Goal: Task Accomplishment & Management: Manage account settings

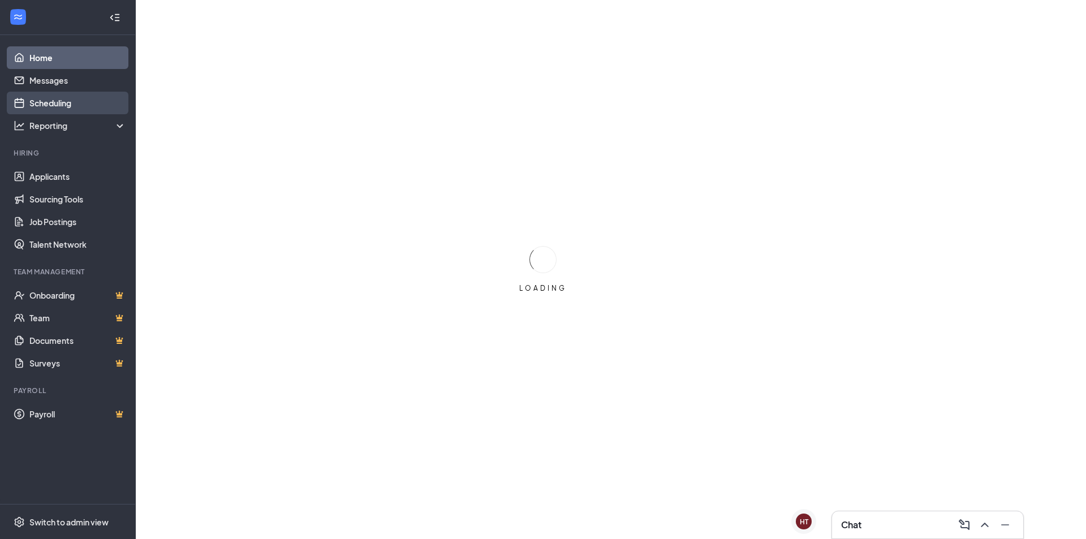
click at [63, 106] on link "Scheduling" at bounding box center [77, 103] width 97 height 23
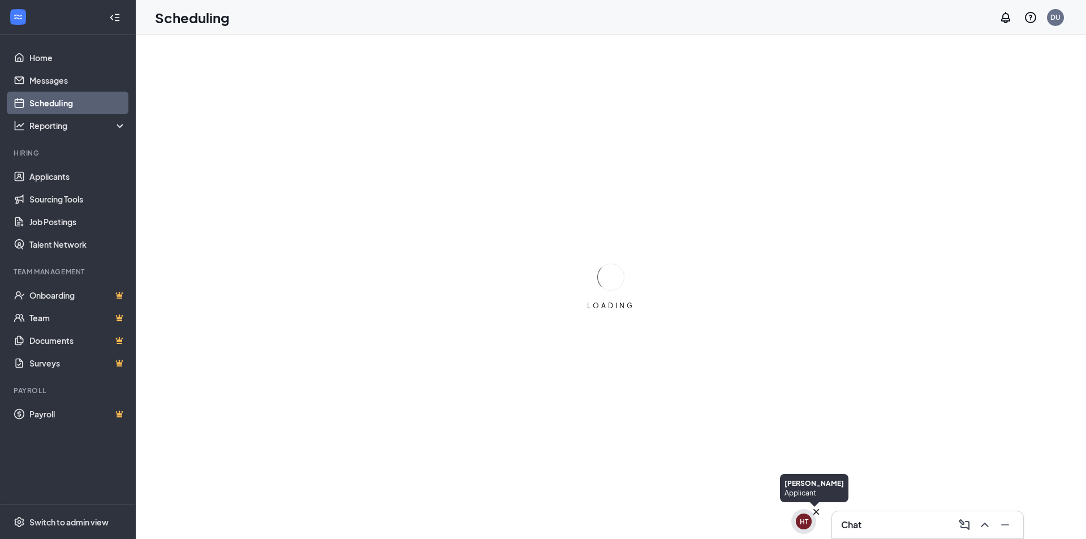
click at [807, 515] on div "HT" at bounding box center [804, 522] width 16 height 16
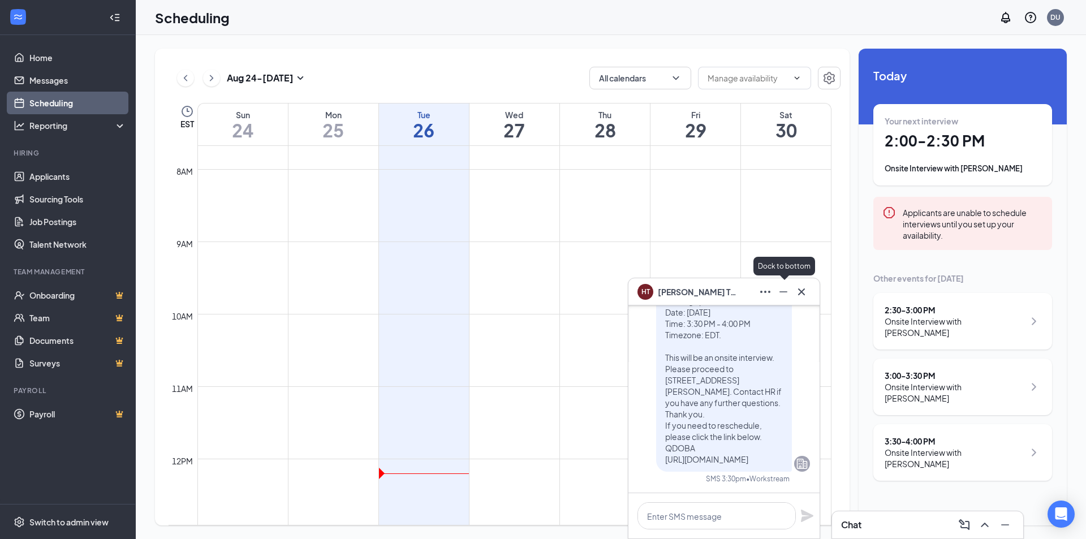
click at [787, 295] on icon "Minimize" at bounding box center [784, 292] width 14 height 14
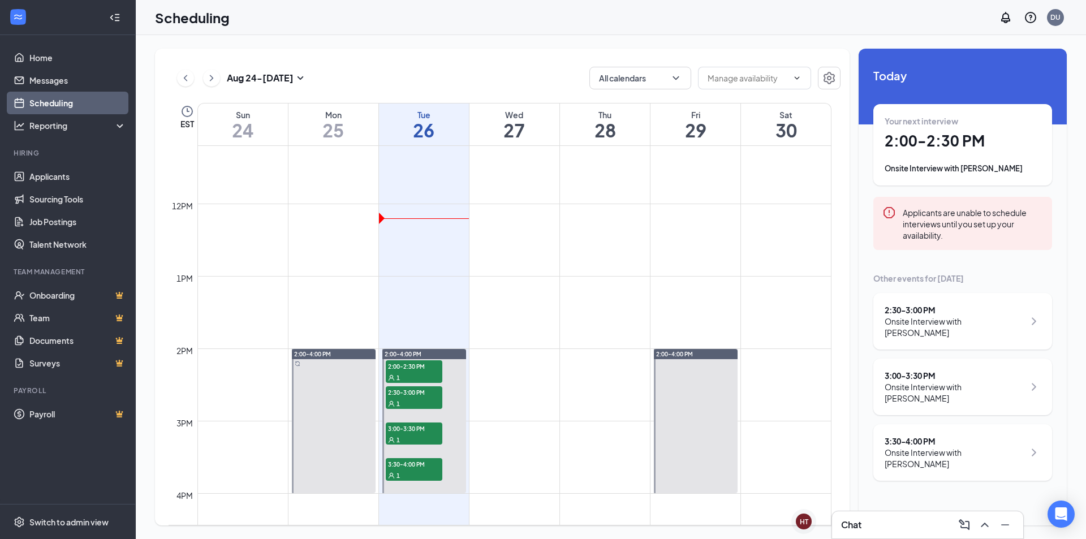
scroll to position [839, 0]
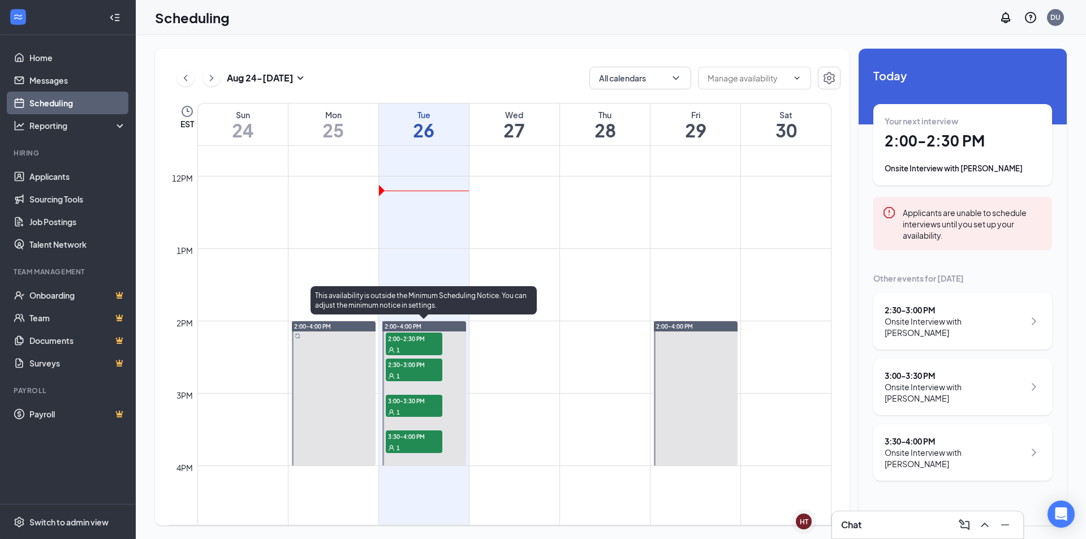
click at [432, 339] on span "2:00-2:30 PM" at bounding box center [414, 338] width 57 height 11
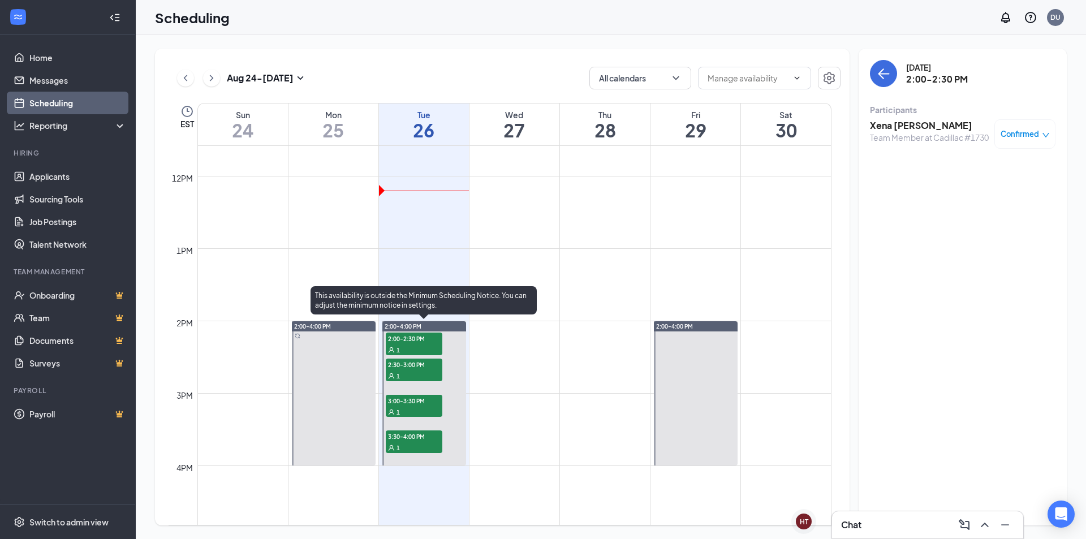
click at [419, 343] on span "2:00-2:30 PM" at bounding box center [414, 338] width 57 height 11
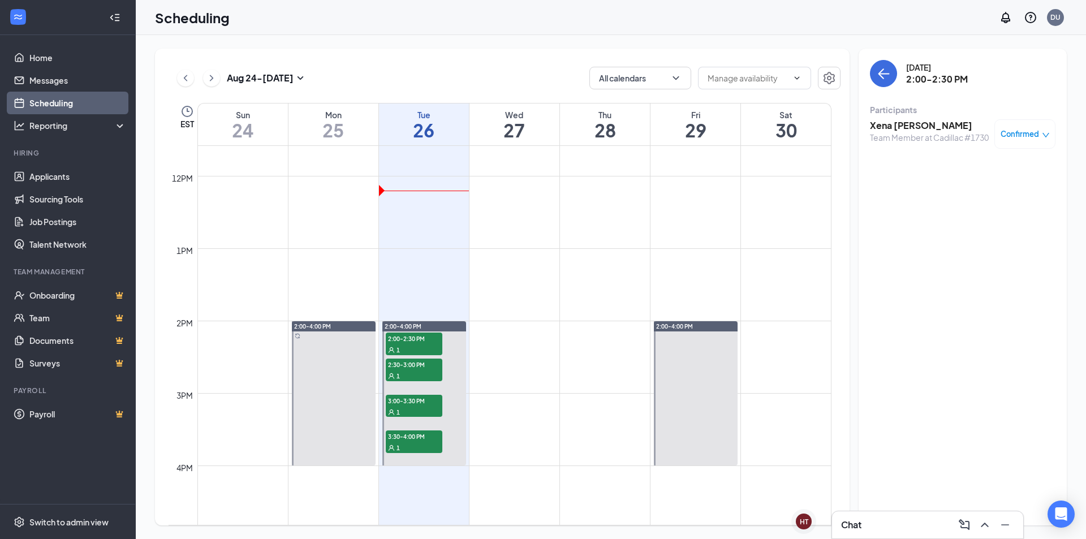
click at [895, 121] on h3 "Xena [PERSON_NAME]" at bounding box center [929, 125] width 119 height 12
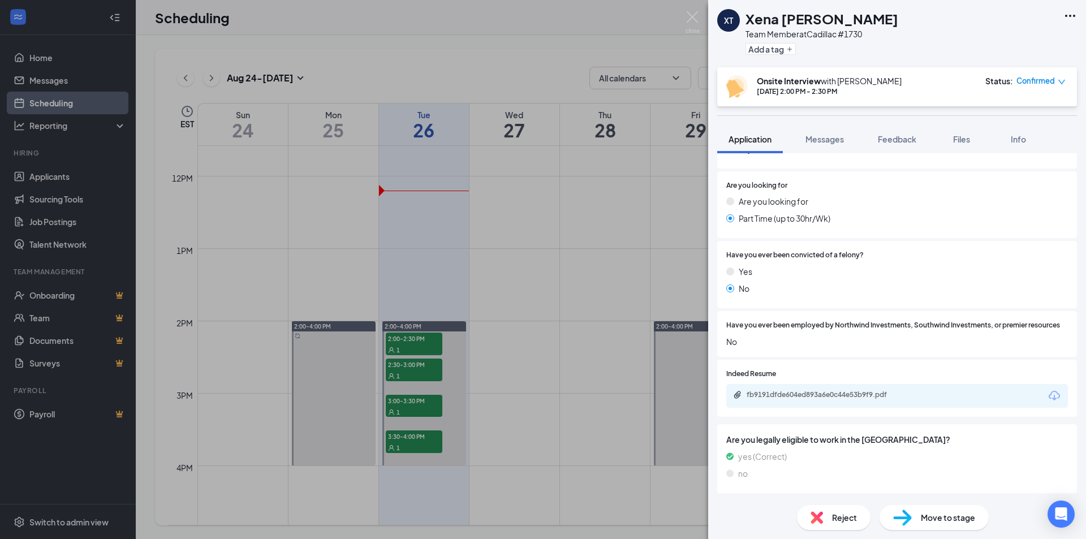
scroll to position [537, 0]
click at [799, 395] on div "fb9191dfde604ed893a6e0c44e53b9f9.pdf" at bounding box center [826, 394] width 158 height 9
click at [476, 317] on div "XT [PERSON_NAME] Team Member at Cadillac #1730 Add a tag Onsite Interview with …" at bounding box center [543, 269] width 1086 height 539
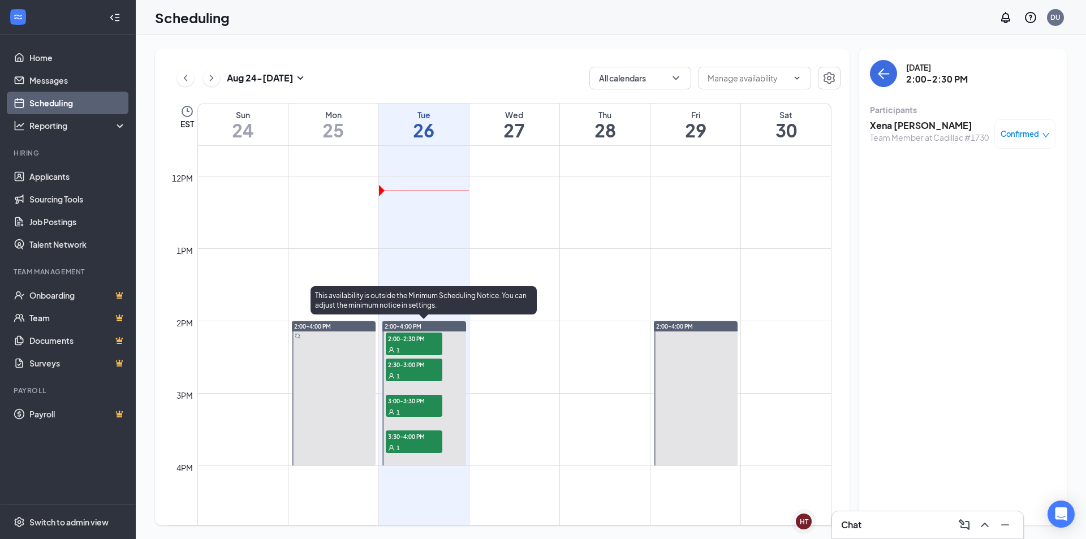
click at [420, 367] on span "2:30-3:00 PM" at bounding box center [414, 364] width 57 height 11
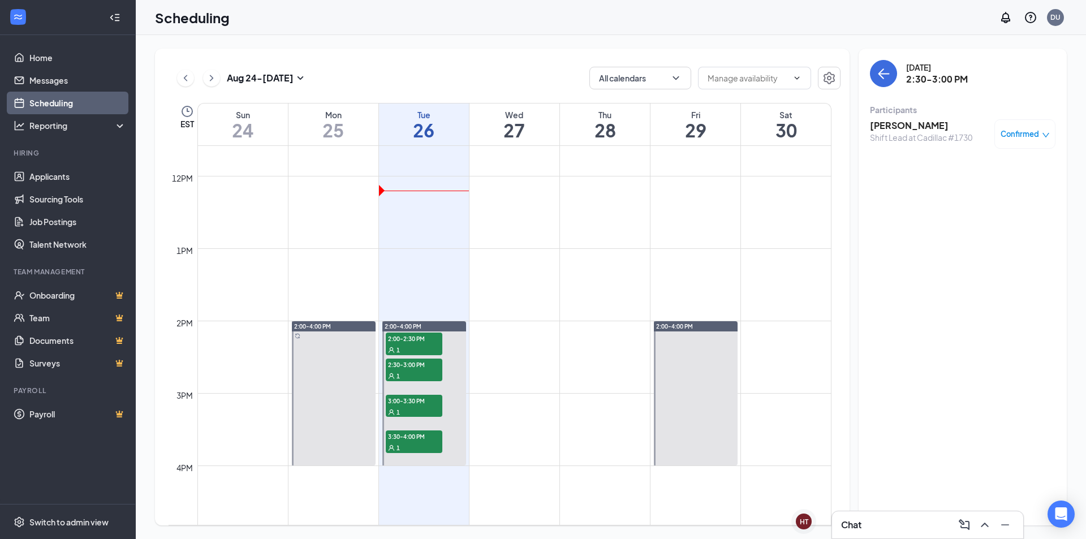
click at [908, 125] on h3 "[PERSON_NAME]" at bounding box center [921, 125] width 102 height 12
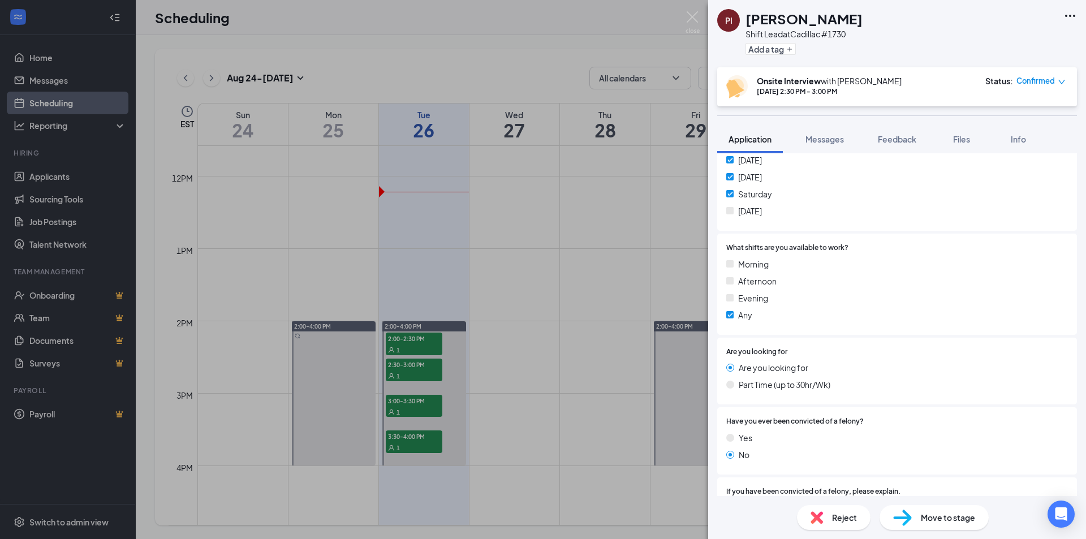
scroll to position [543, 0]
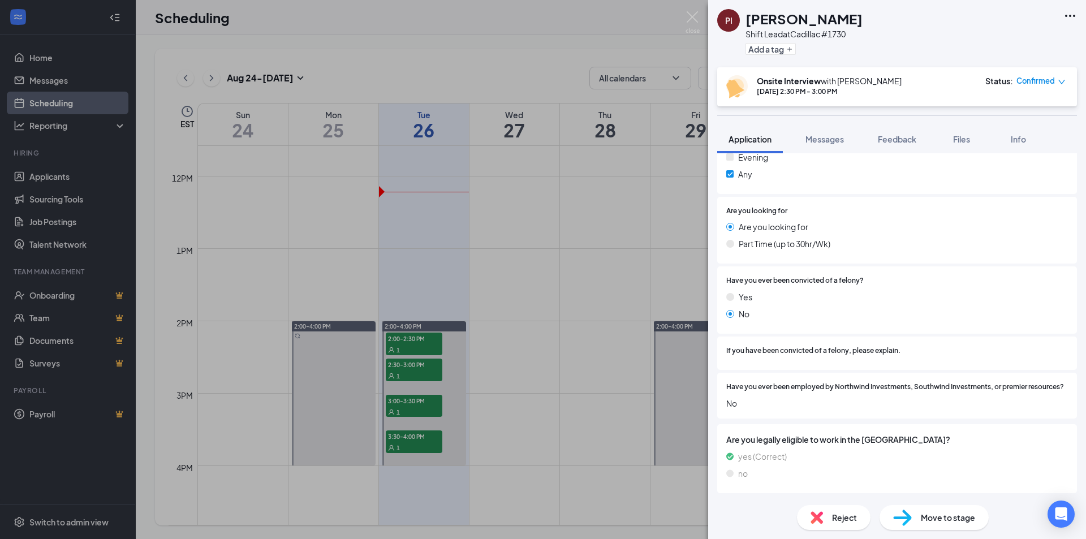
click at [548, 300] on div "PI [PERSON_NAME] Lead at Cadillac #1730 Add a tag Onsite Interview with [PERSON…" at bounding box center [543, 269] width 1086 height 539
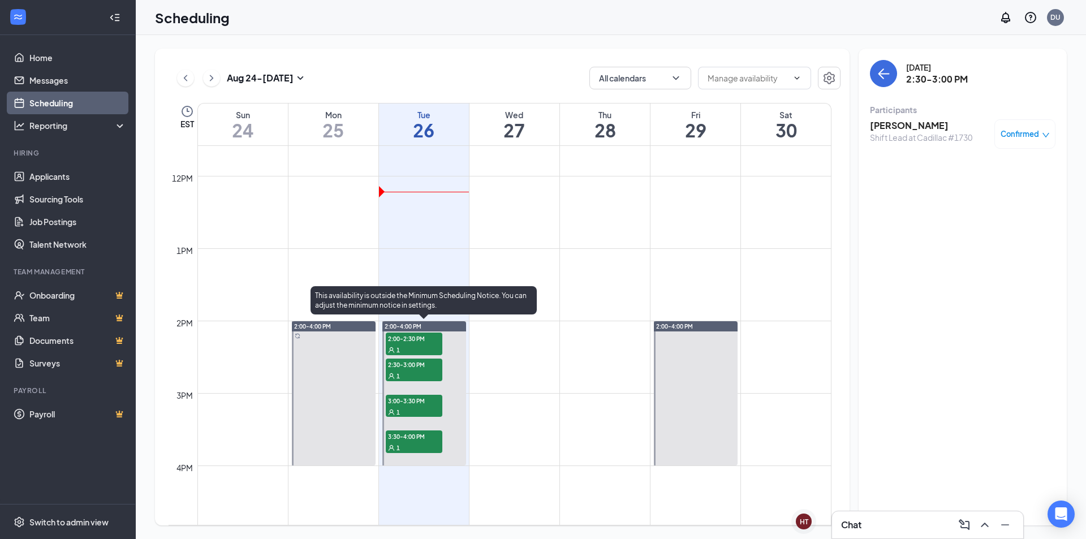
click at [425, 411] on div "1" at bounding box center [414, 411] width 57 height 11
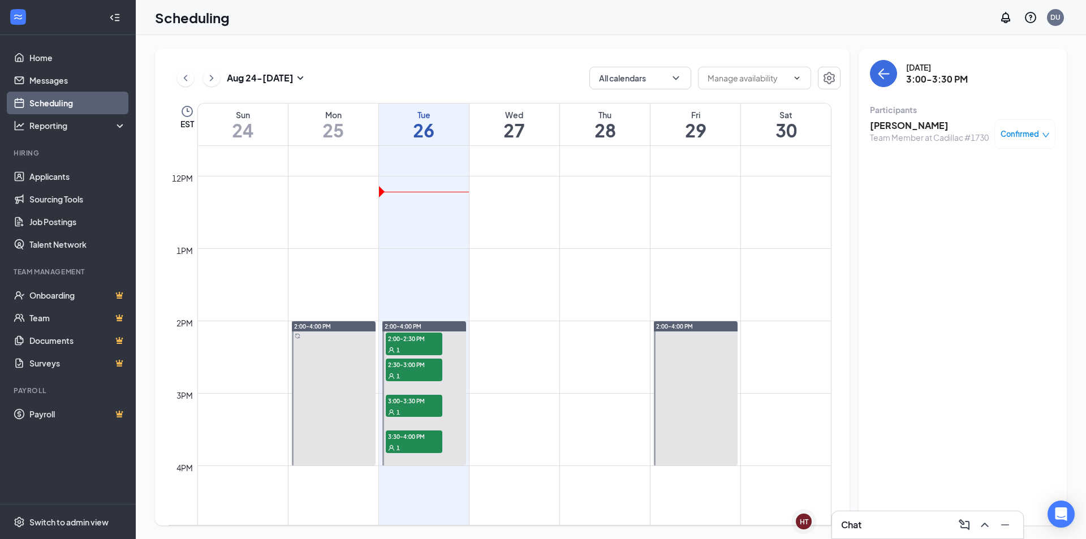
click at [898, 143] on div "Team Member at Cadillac #1730" at bounding box center [929, 137] width 119 height 11
click at [912, 133] on div "Team Member at Cadillac #1730" at bounding box center [929, 137] width 119 height 11
click at [1001, 135] on span "Confirmed" at bounding box center [1020, 133] width 38 height 11
click at [906, 170] on div "[DATE] 3:00-3:30 PM Participants [PERSON_NAME] Team Member at Cadillac #1730 Co…" at bounding box center [963, 287] width 208 height 477
click at [893, 122] on h3 "[PERSON_NAME]" at bounding box center [929, 125] width 119 height 12
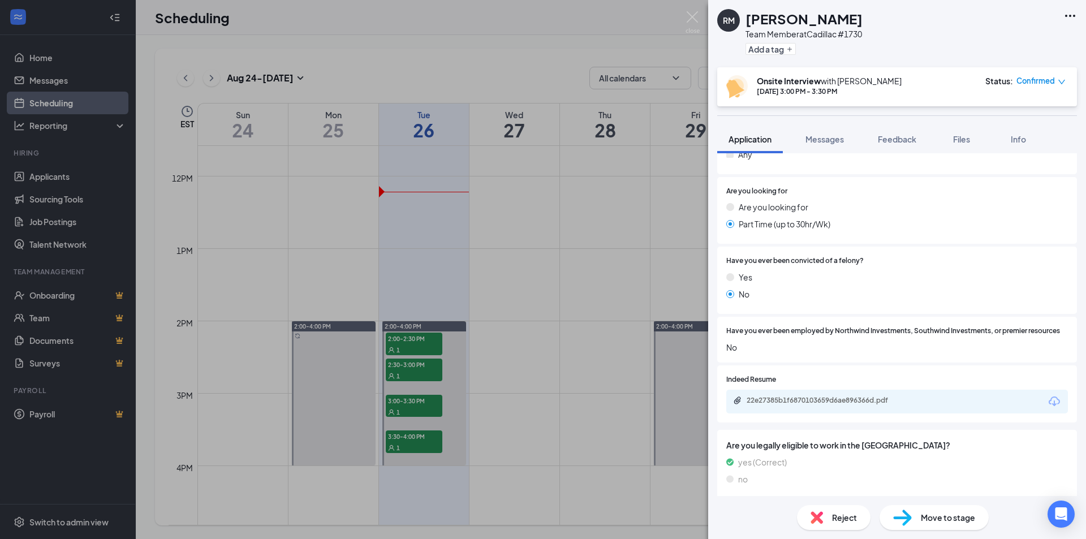
scroll to position [553, 0]
click at [794, 404] on div "22e27385b1f6870103659d6ae896366d.pdf" at bounding box center [826, 399] width 158 height 9
click at [524, 260] on div "[PERSON_NAME] [PERSON_NAME] Team Member at Cadillac #1730 Add a tag Onsite Inte…" at bounding box center [543, 269] width 1086 height 539
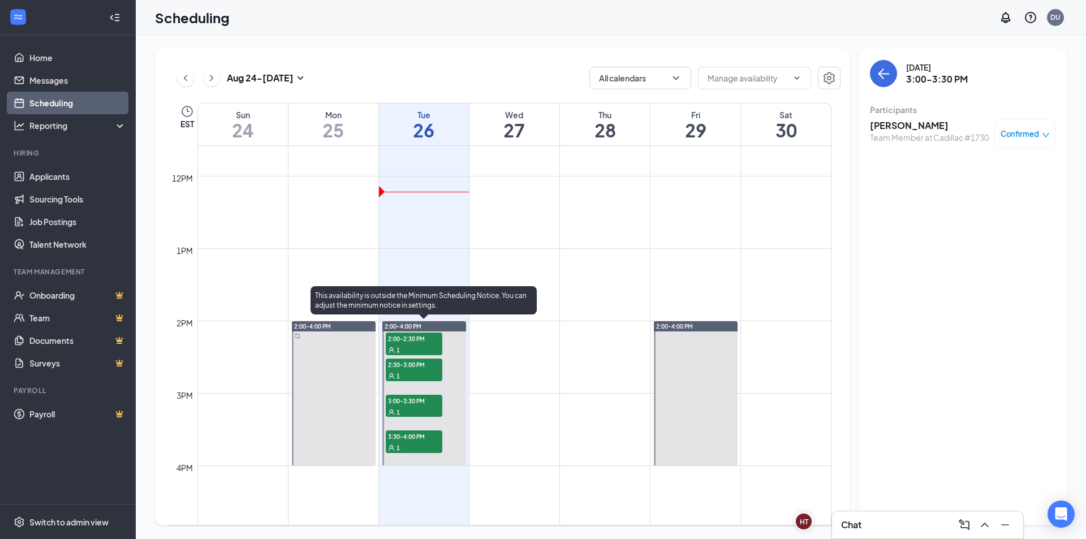
click at [407, 439] on span "3:30-4:00 PM" at bounding box center [414, 435] width 57 height 11
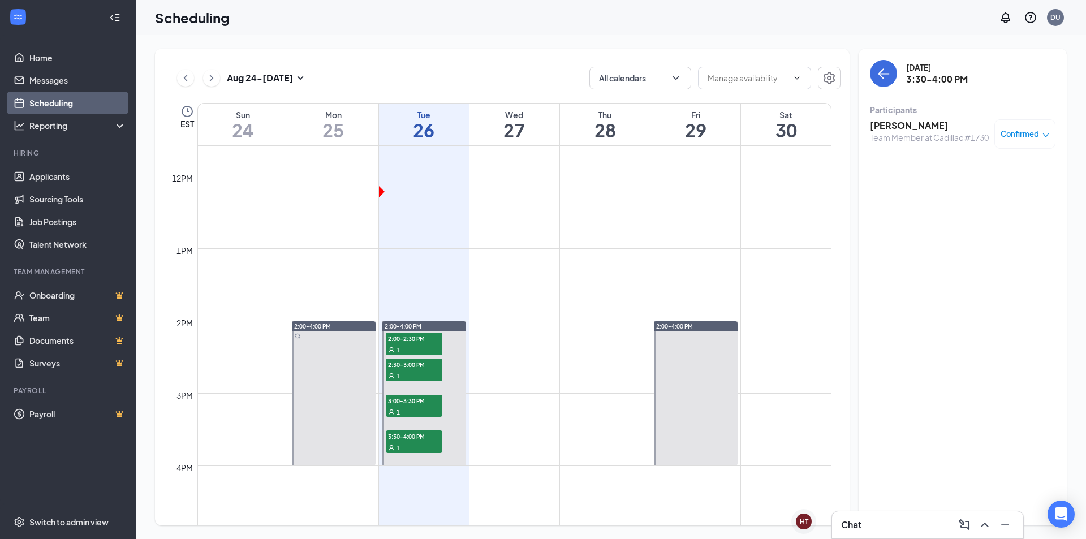
click at [944, 122] on h3 "[PERSON_NAME]" at bounding box center [929, 125] width 119 height 12
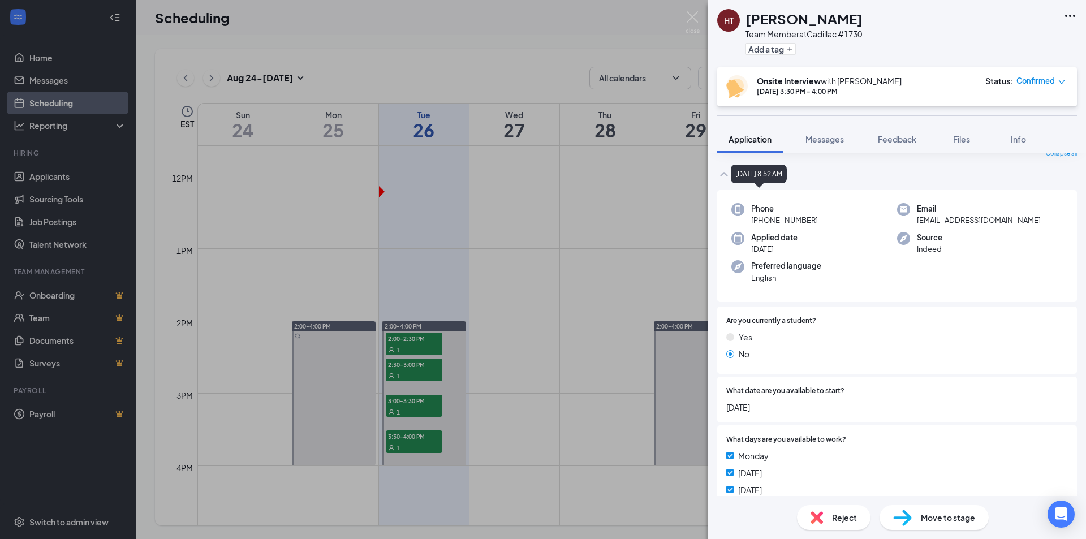
scroll to position [113, 0]
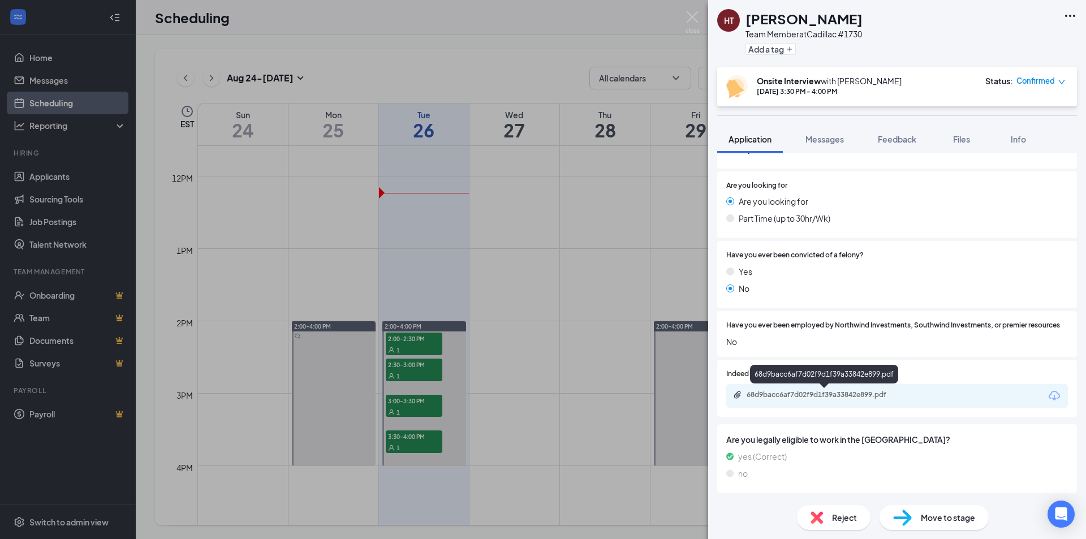
click at [803, 391] on div "68d9bacc6af7d02f9d1f39a33842e899.pdf" at bounding box center [897, 396] width 342 height 24
click at [830, 393] on div "68d9bacc6af7d02f9d1f39a33842e899.pdf" at bounding box center [897, 396] width 342 height 24
click at [830, 395] on div "68d9bacc6af7d02f9d1f39a33842e899.pdf" at bounding box center [826, 394] width 158 height 9
drag, startPoint x: 479, startPoint y: 229, endPoint x: 423, endPoint y: 412, distance: 190.9
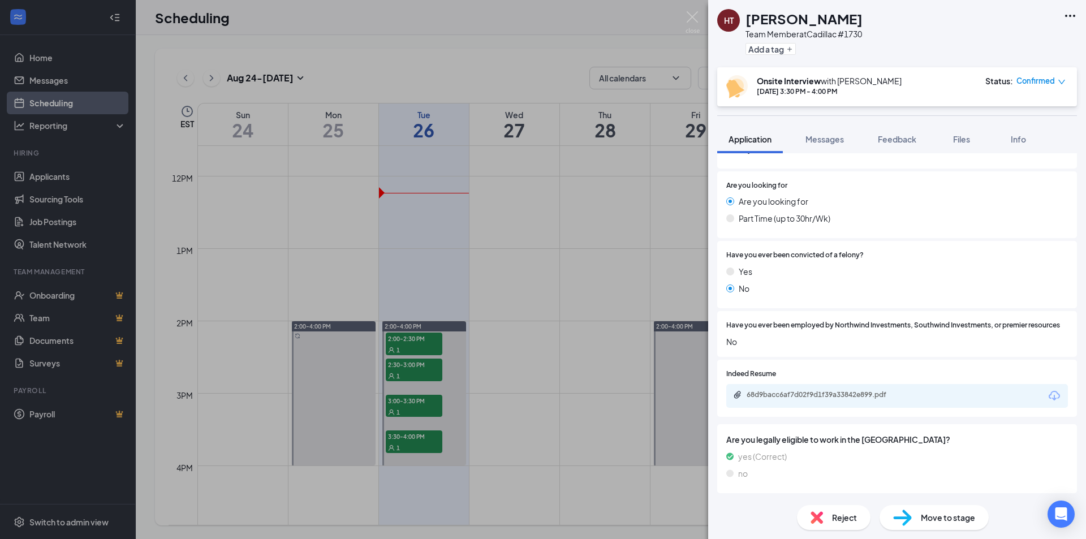
click at [477, 240] on div "HT [PERSON_NAME] Team Member at Cadillac #1730 Add a tag Onsite Interview with …" at bounding box center [543, 269] width 1086 height 539
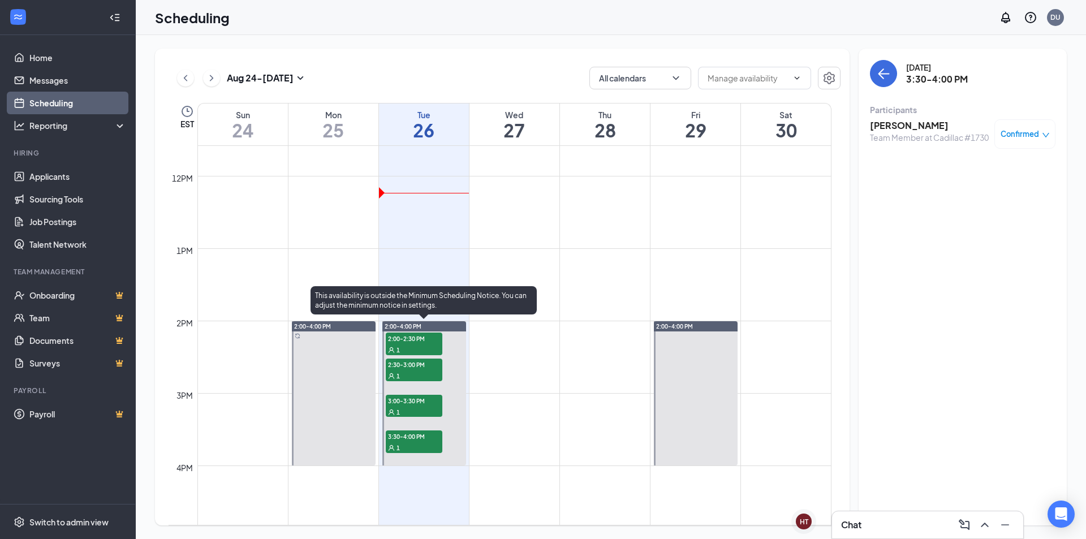
click at [418, 402] on span "3:00-3:30 PM" at bounding box center [414, 400] width 57 height 11
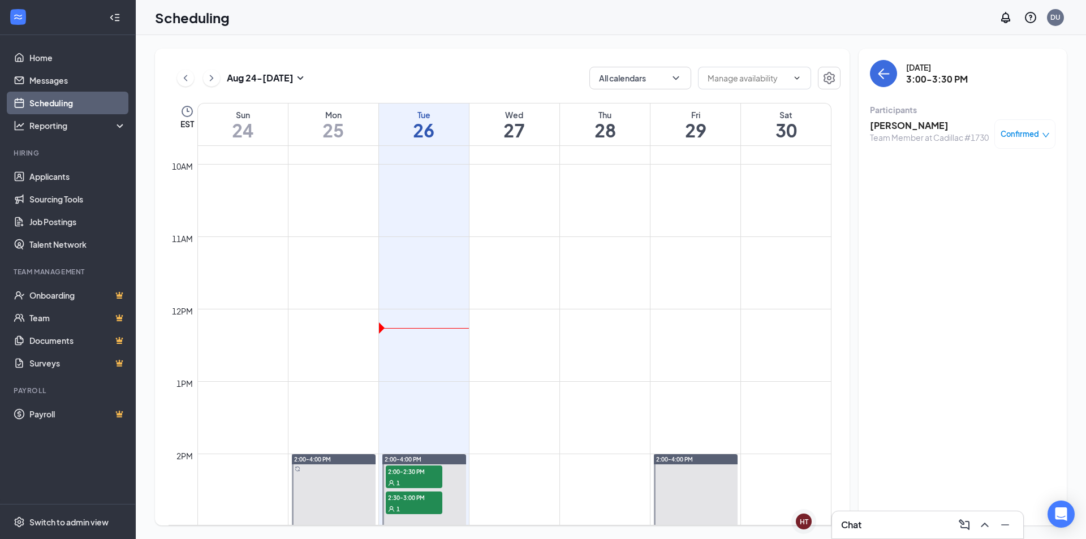
scroll to position [726, 0]
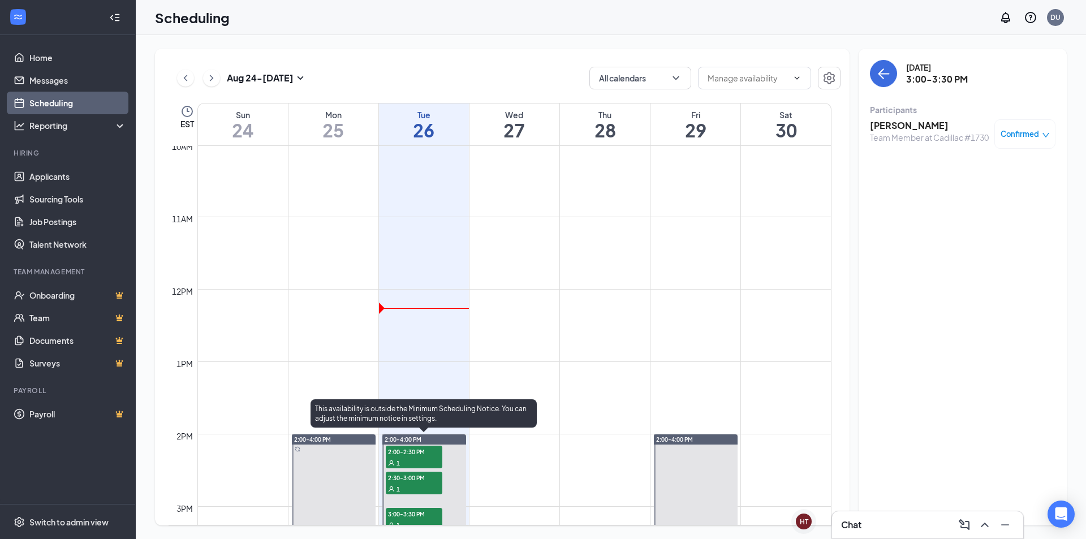
click at [407, 457] on div "1" at bounding box center [414, 462] width 57 height 11
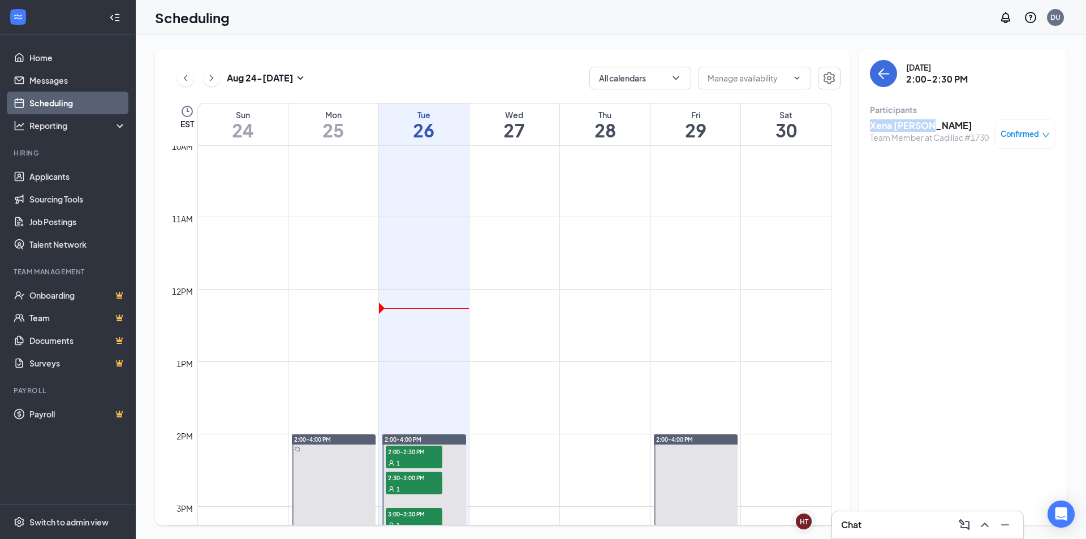
drag, startPoint x: 923, startPoint y: 127, endPoint x: 871, endPoint y: 126, distance: 52.6
click at [871, 126] on h3 "Xena [PERSON_NAME]" at bounding box center [929, 125] width 119 height 12
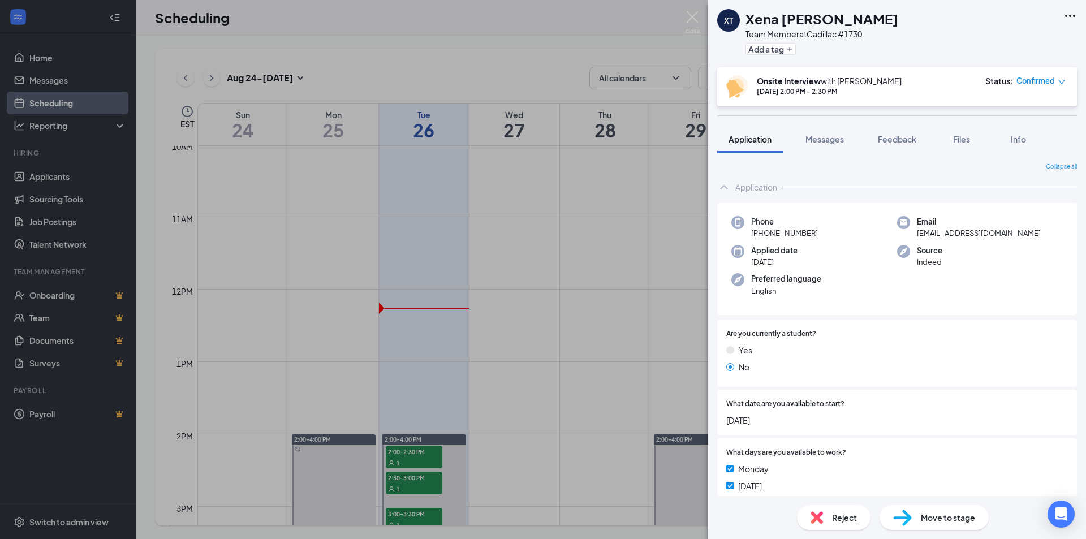
drag, startPoint x: 871, startPoint y: 126, endPoint x: 822, endPoint y: 29, distance: 108.0
click at [822, 40] on div "Add a tag" at bounding box center [822, 49] width 153 height 19
drag, startPoint x: 824, startPoint y: 24, endPoint x: 740, endPoint y: 19, distance: 83.9
click at [740, 19] on div "XT Xena [PERSON_NAME] Team Member at Cadillac #1730 Add a tag" at bounding box center [807, 33] width 181 height 49
copy div "Xena [PERSON_NAME]"
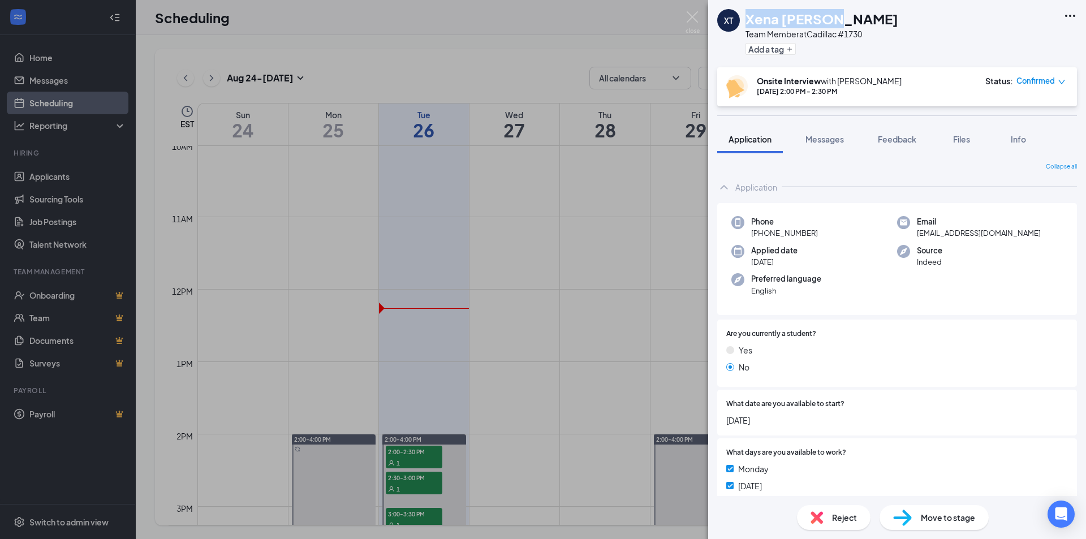
drag, startPoint x: 473, startPoint y: 261, endPoint x: 479, endPoint y: 275, distance: 14.7
click at [475, 265] on div "XT [PERSON_NAME] Team Member at Cadillac #1730 Add a tag Onsite Interview with …" at bounding box center [543, 269] width 1086 height 539
click at [787, 208] on div "Phone [PHONE_NUMBER] Email [EMAIL_ADDRESS][DOMAIN_NAME] Applied date [DATE] Sou…" at bounding box center [897, 259] width 360 height 113
drag, startPoint x: 563, startPoint y: 84, endPoint x: 688, endPoint y: 71, distance: 125.1
click at [572, 84] on div "XT [PERSON_NAME] Team Member at Cadillac #1730 Add a tag Onsite Interview with …" at bounding box center [543, 269] width 1086 height 539
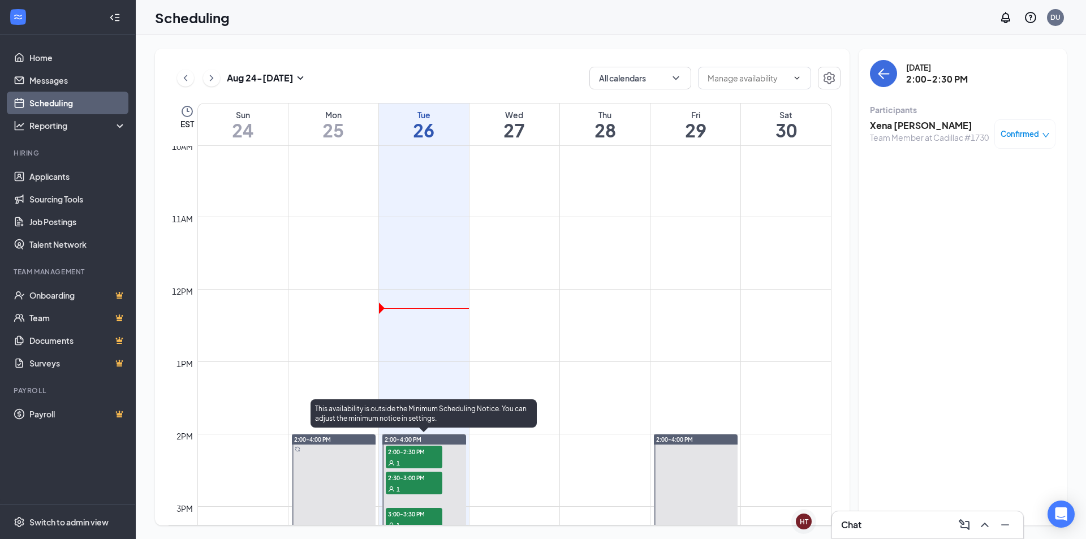
click at [407, 467] on div "1" at bounding box center [414, 462] width 57 height 11
click at [408, 475] on span "2:30-3:00 PM" at bounding box center [414, 477] width 57 height 11
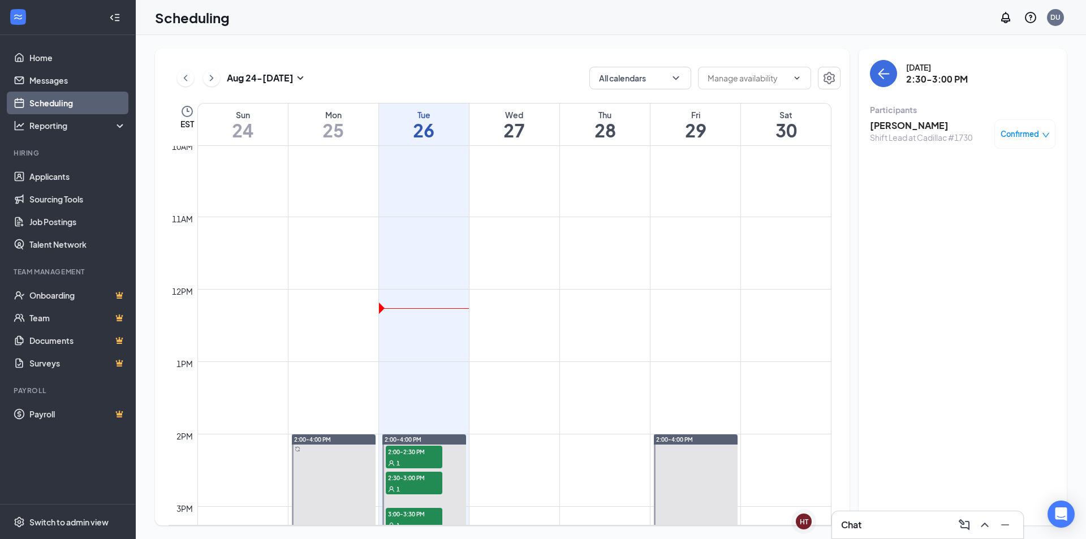
click at [944, 126] on h3 "[PERSON_NAME]" at bounding box center [921, 125] width 102 height 12
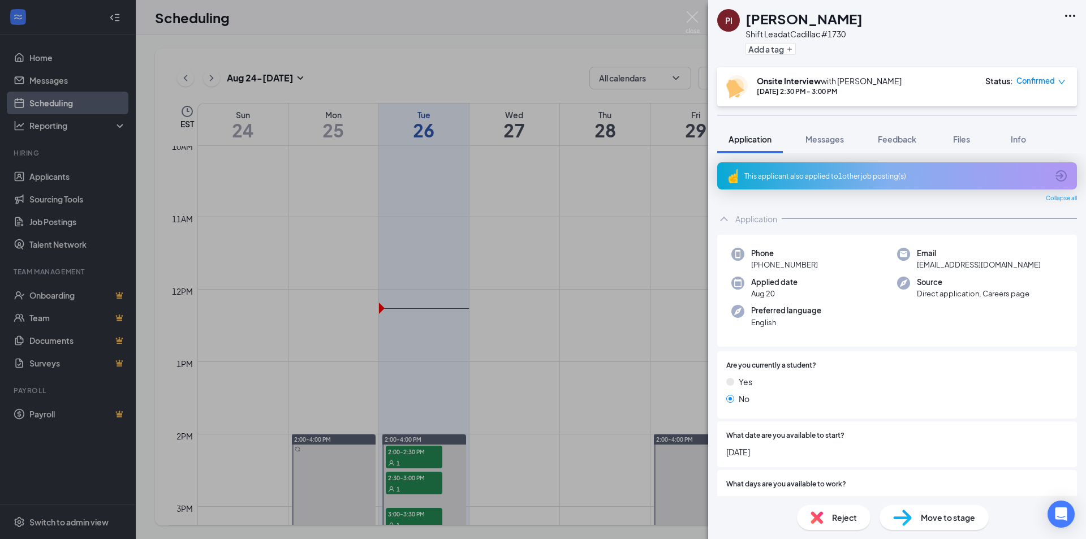
drag, startPoint x: 839, startPoint y: 25, endPoint x: 746, endPoint y: 20, distance: 93.5
click at [746, 20] on div "[PERSON_NAME]" at bounding box center [804, 18] width 117 height 19
copy h1 "[PERSON_NAME]"
click at [636, 239] on div "PI [PERSON_NAME] Lead at Cadillac #1730 Add a tag Onsite Interview with [PERSON…" at bounding box center [543, 269] width 1086 height 539
click at [688, 22] on div "PI [PERSON_NAME] Lead at Cadillac #1730 Add a tag Onsite Interview with [PERSON…" at bounding box center [543, 269] width 1086 height 539
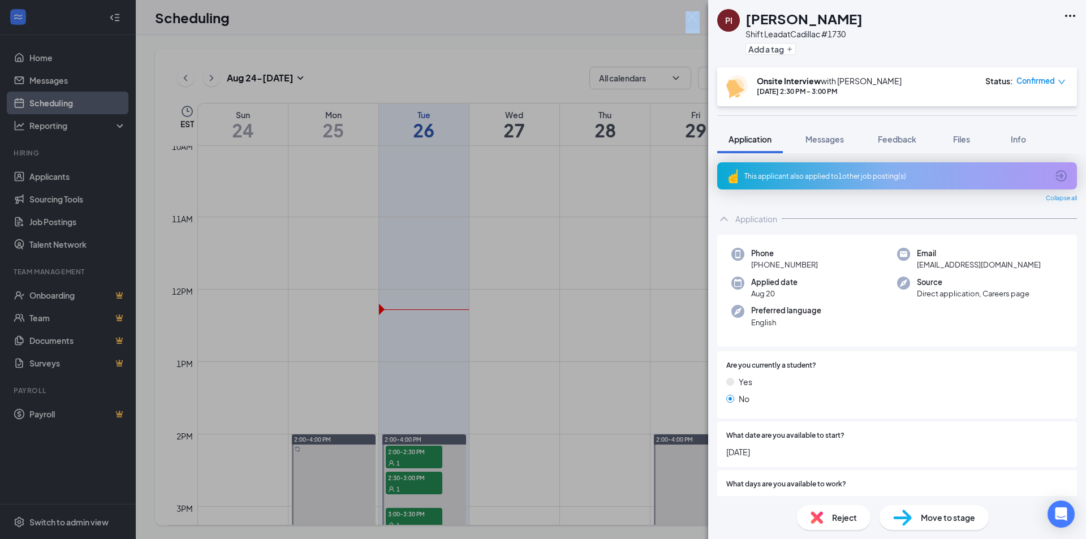
click at [689, 24] on img at bounding box center [693, 22] width 14 height 22
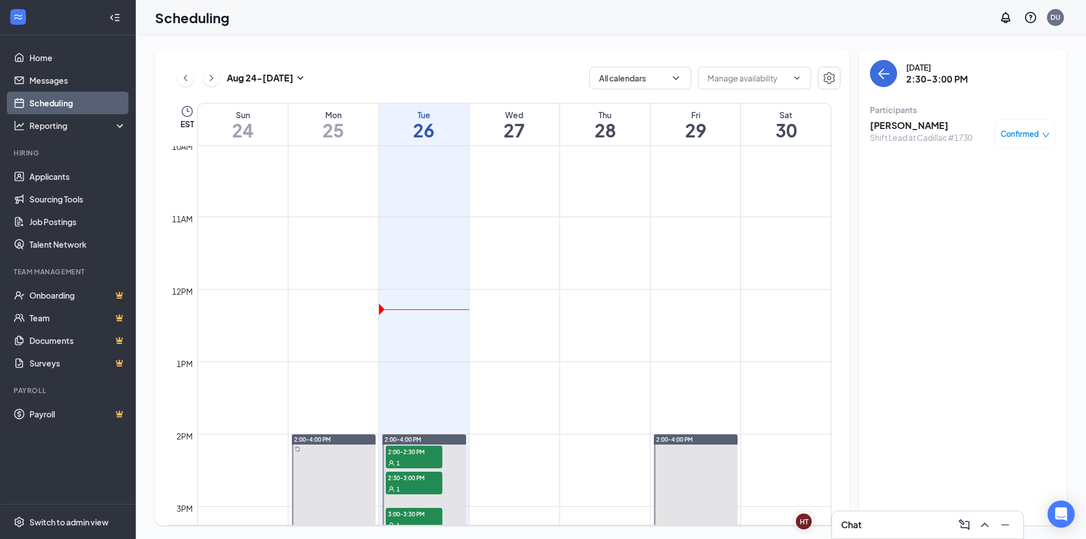
scroll to position [839, 0]
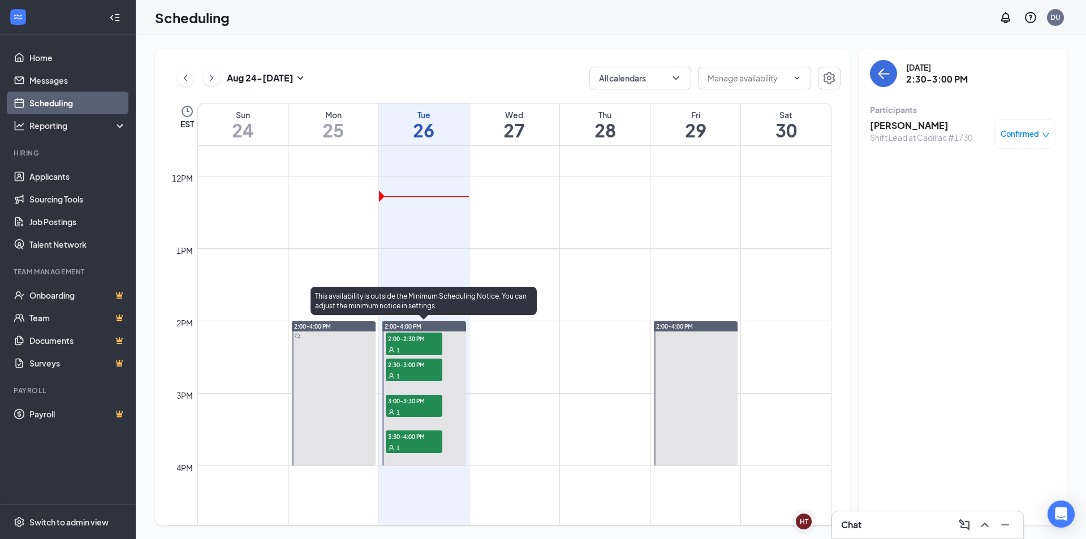
click at [421, 403] on span "3:00-3:30 PM" at bounding box center [414, 400] width 57 height 11
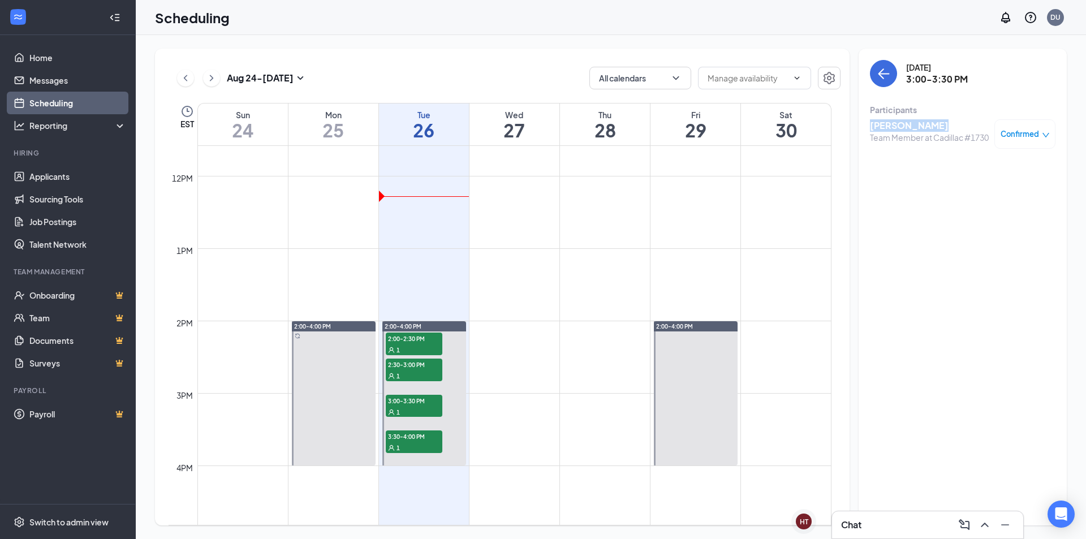
drag, startPoint x: 940, startPoint y: 125, endPoint x: 873, endPoint y: 127, distance: 66.8
click at [873, 127] on h3 "[PERSON_NAME]" at bounding box center [929, 125] width 119 height 12
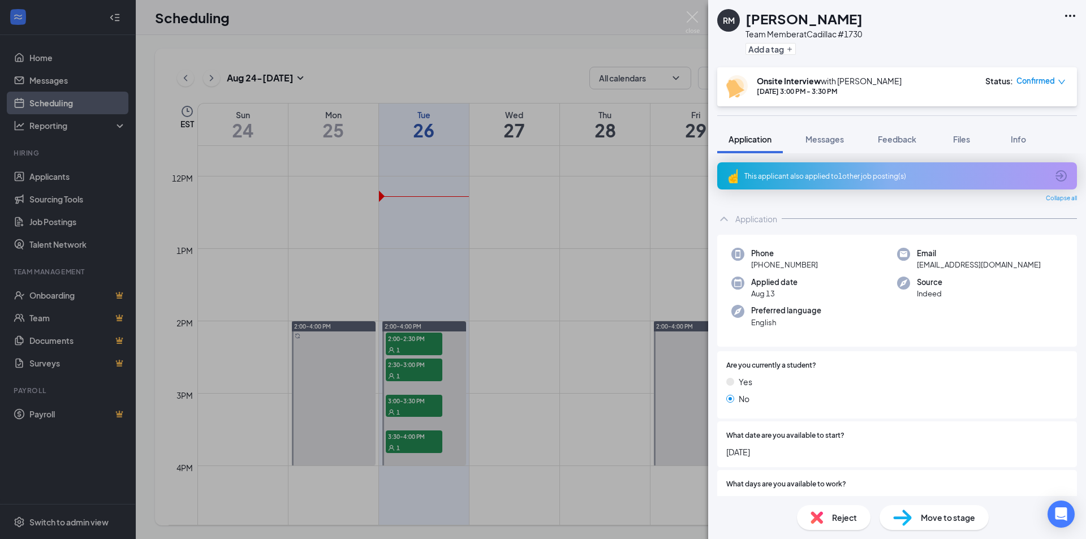
drag, startPoint x: 873, startPoint y: 127, endPoint x: 857, endPoint y: 47, distance: 81.3
click at [857, 48] on div "Add a tag" at bounding box center [804, 49] width 117 height 19
drag, startPoint x: 846, startPoint y: 21, endPoint x: 747, endPoint y: 20, distance: 99.0
click at [742, 20] on div "[PERSON_NAME] [PERSON_NAME] Team Member at Cadillac #1730 Add a tag" at bounding box center [789, 33] width 145 height 49
copy div "[PERSON_NAME]"
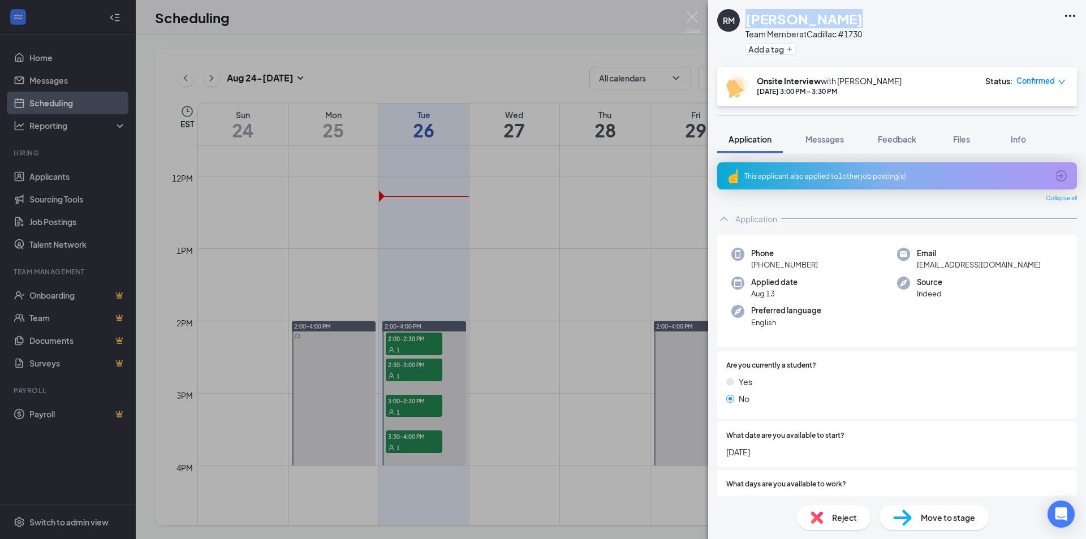
click at [572, 203] on div "[PERSON_NAME] [PERSON_NAME] Team Member at Cadillac #1730 Add a tag Onsite Inte…" at bounding box center [543, 269] width 1086 height 539
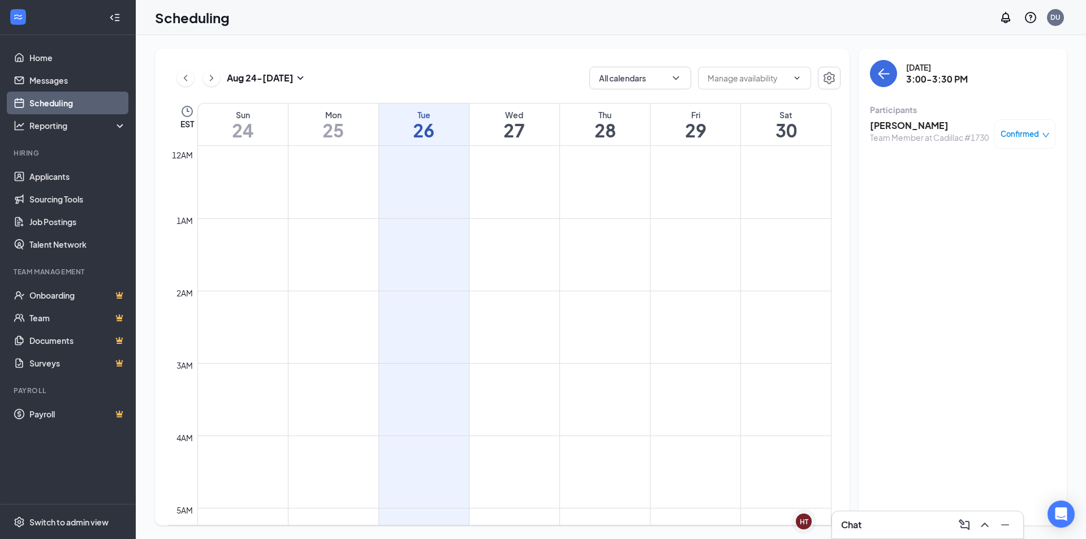
scroll to position [839, 0]
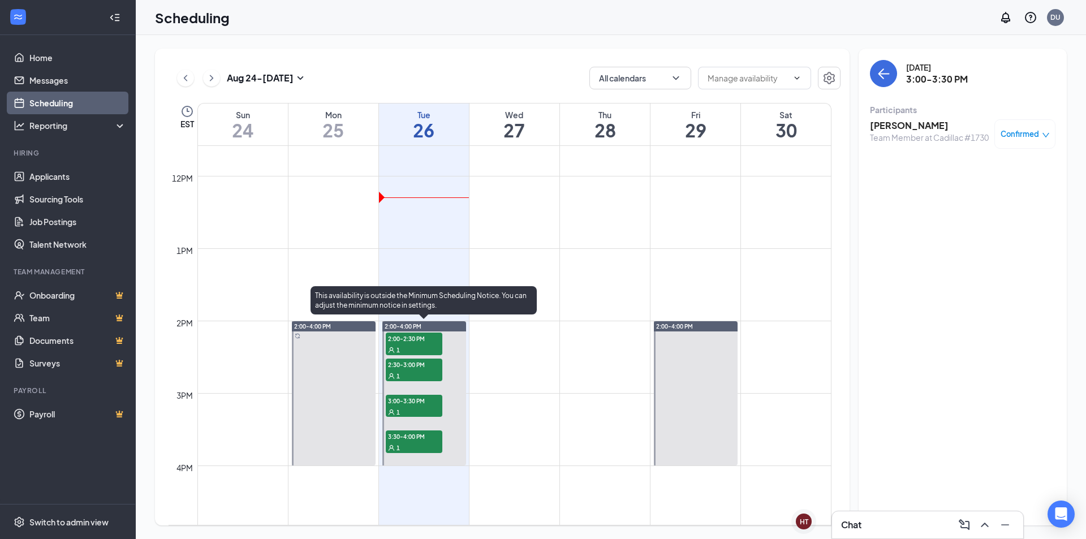
click at [423, 441] on span "3:30-4:00 PM" at bounding box center [414, 435] width 57 height 11
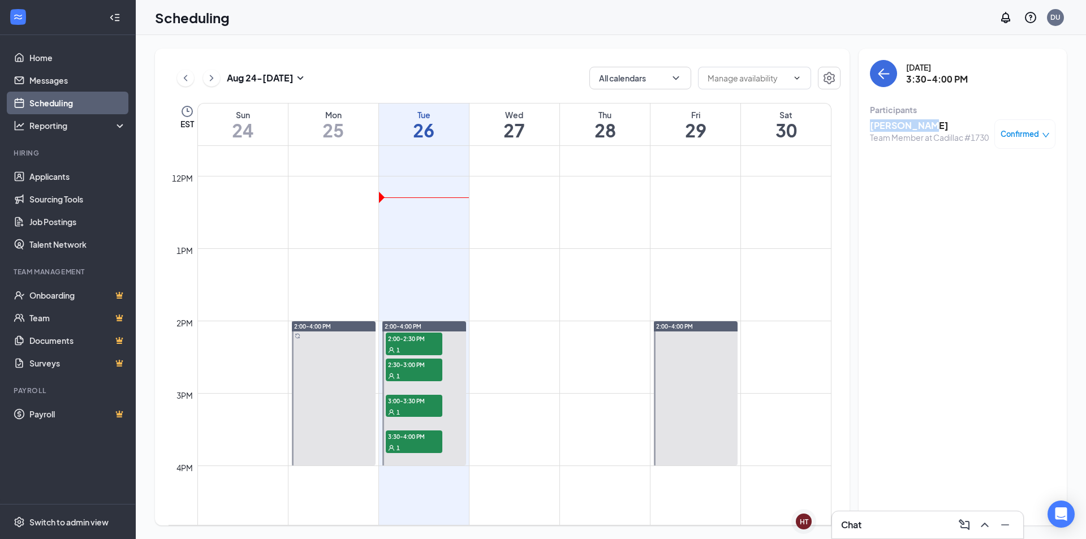
drag, startPoint x: 927, startPoint y: 129, endPoint x: 873, endPoint y: 131, distance: 53.8
click at [873, 131] on h3 "[PERSON_NAME]" at bounding box center [929, 125] width 119 height 12
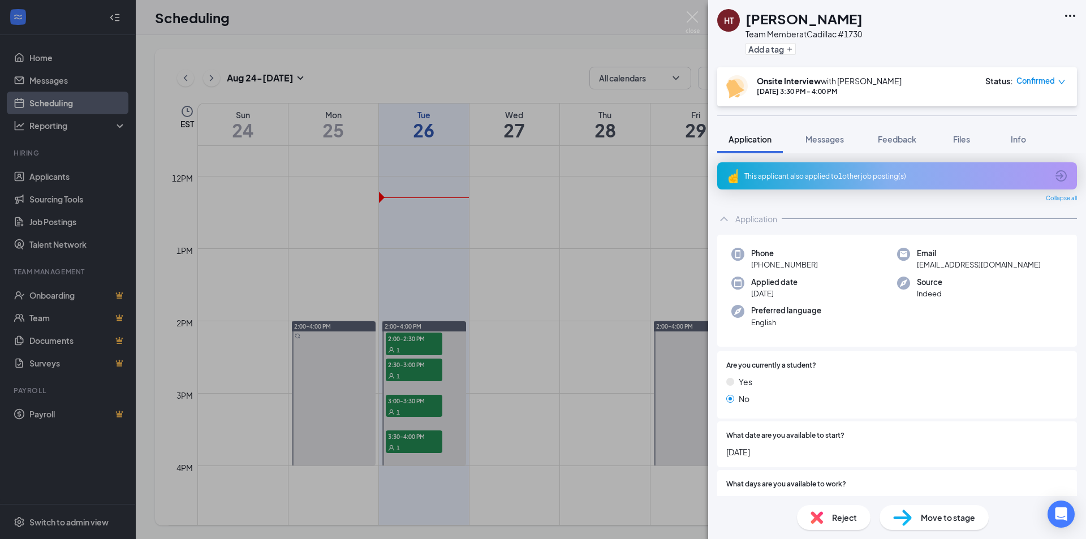
drag, startPoint x: 873, startPoint y: 131, endPoint x: 737, endPoint y: 126, distance: 135.9
click at [716, 165] on div "This applicant also applied to 1 other job posting(s) Collapse all Application …" at bounding box center [897, 324] width 378 height 343
drag, startPoint x: 830, startPoint y: 18, endPoint x: 746, endPoint y: 22, distance: 84.9
click at [746, 22] on div "[PERSON_NAME]" at bounding box center [804, 18] width 117 height 19
copy h1 "[PERSON_NAME]"
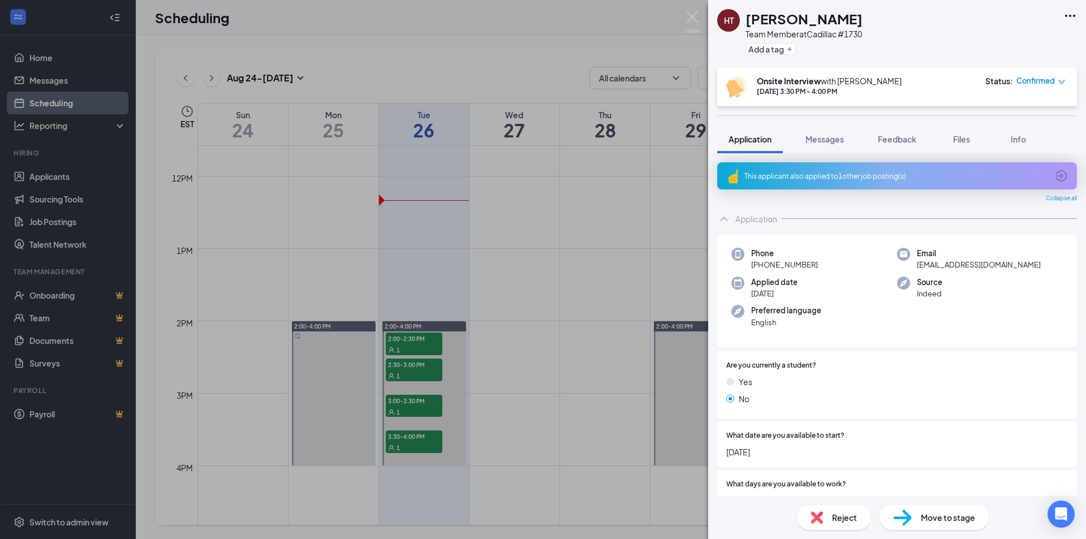
click at [638, 96] on div "HT [PERSON_NAME] Team Member at Cadillac #1730 Add a tag Onsite Interview with …" at bounding box center [543, 269] width 1086 height 539
click at [690, 16] on img at bounding box center [693, 22] width 14 height 22
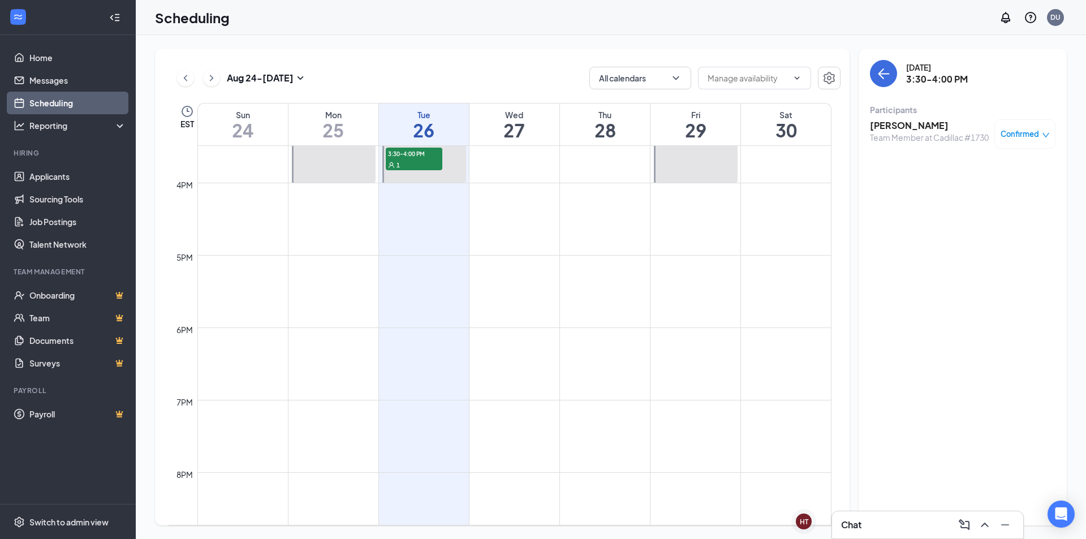
click at [527, 203] on td at bounding box center [514, 210] width 634 height 18
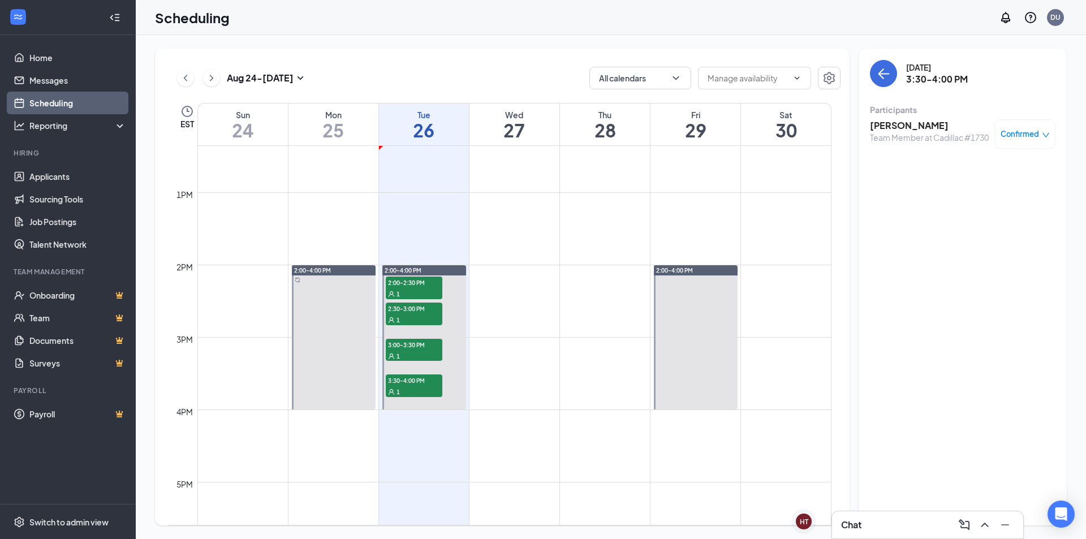
scroll to position [895, 0]
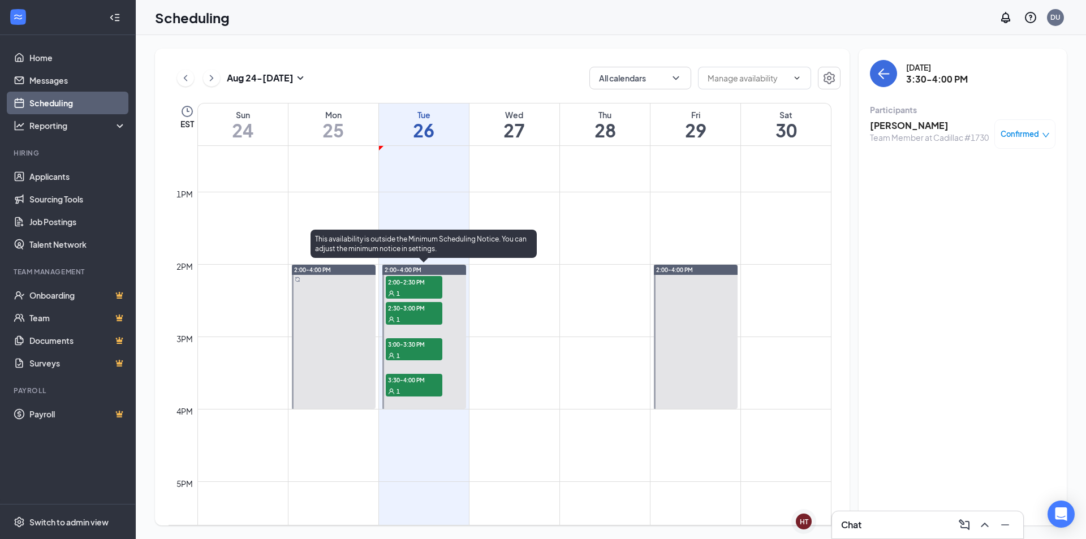
click at [403, 311] on span "2:30-3:00 PM" at bounding box center [414, 307] width 57 height 11
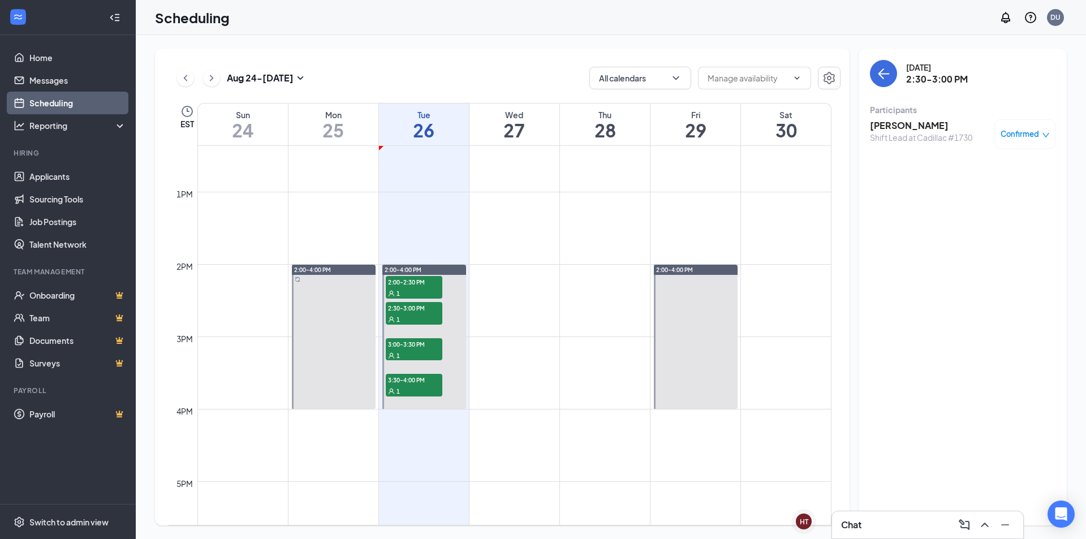
click at [926, 123] on h3 "[PERSON_NAME]" at bounding box center [921, 125] width 102 height 12
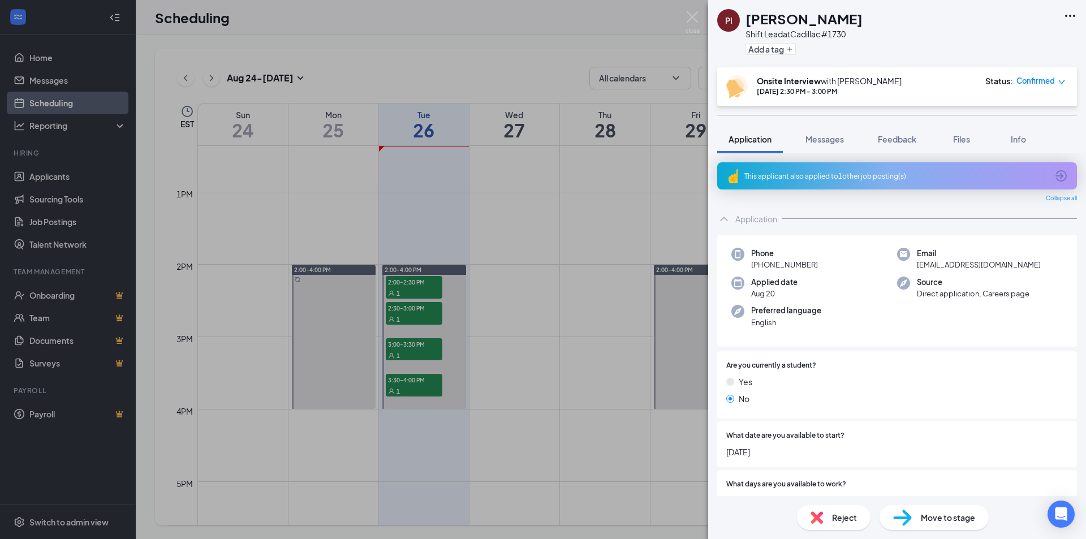
click at [533, 260] on div "PI [PERSON_NAME] Lead at Cadillac #1730 Add a tag Onsite Interview with [PERSON…" at bounding box center [543, 269] width 1086 height 539
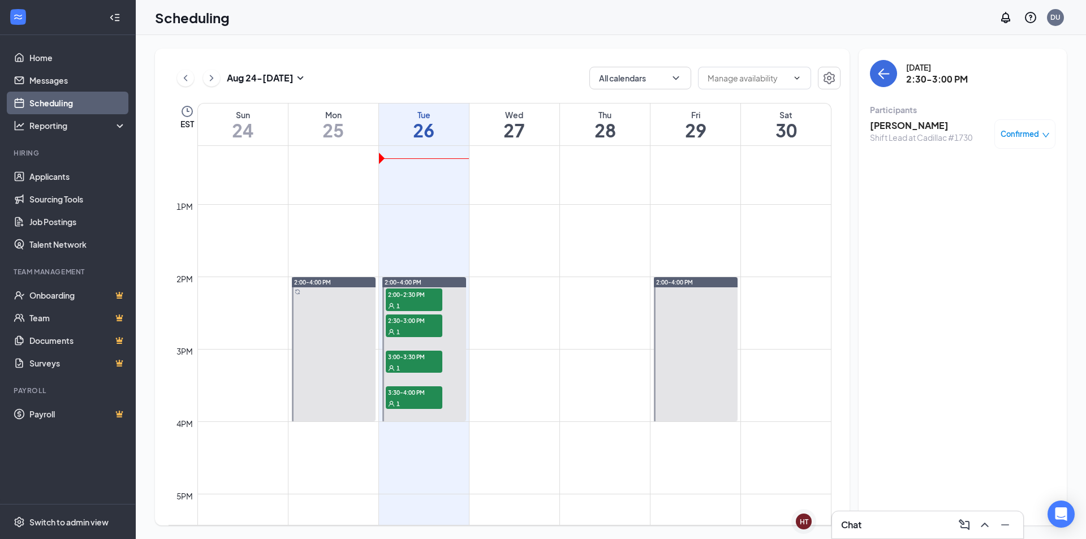
scroll to position [952, 0]
